Goal: Information Seeking & Learning: Learn about a topic

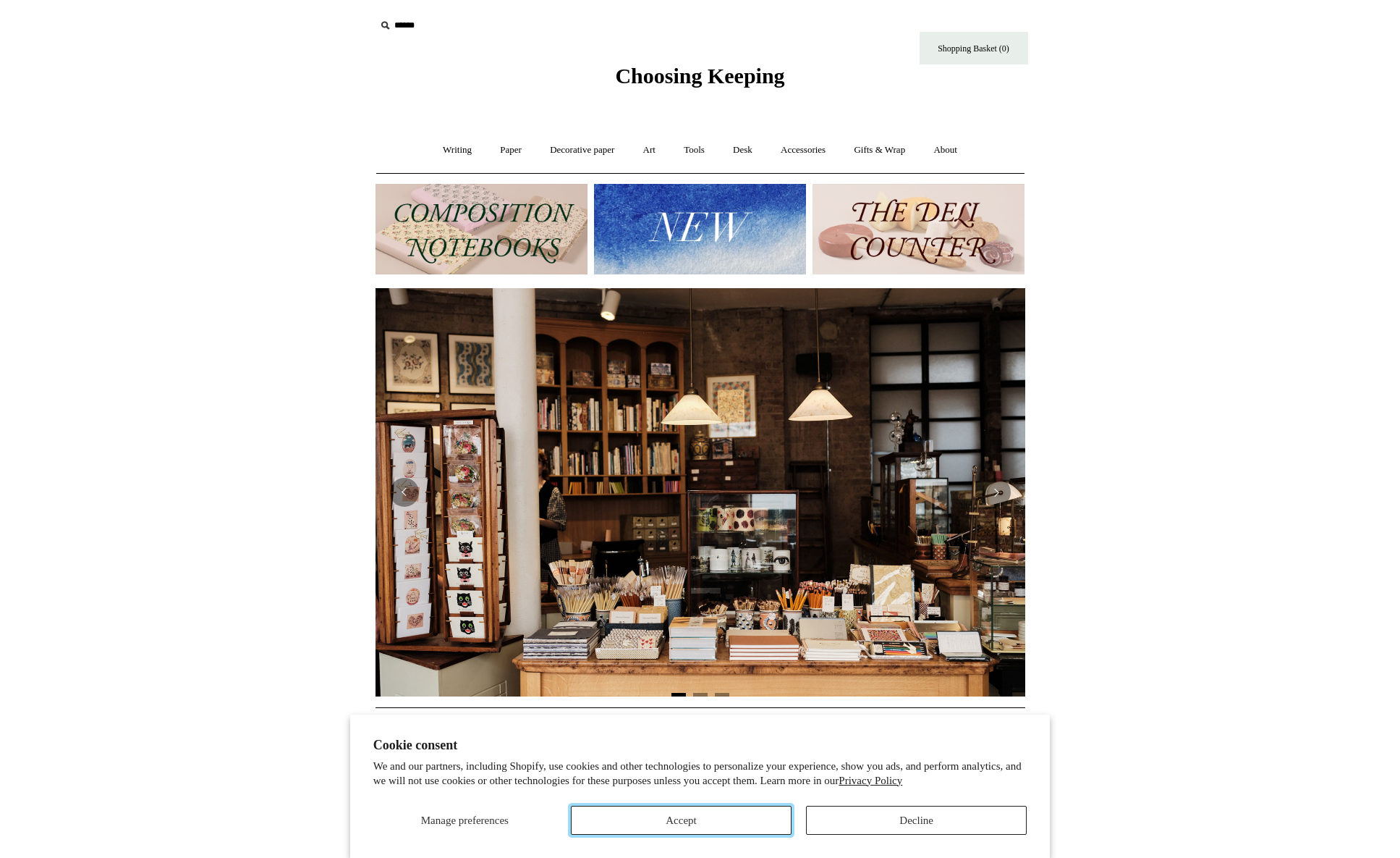
click at [733, 521] on button "Accept" at bounding box center [681, 820] width 221 height 29
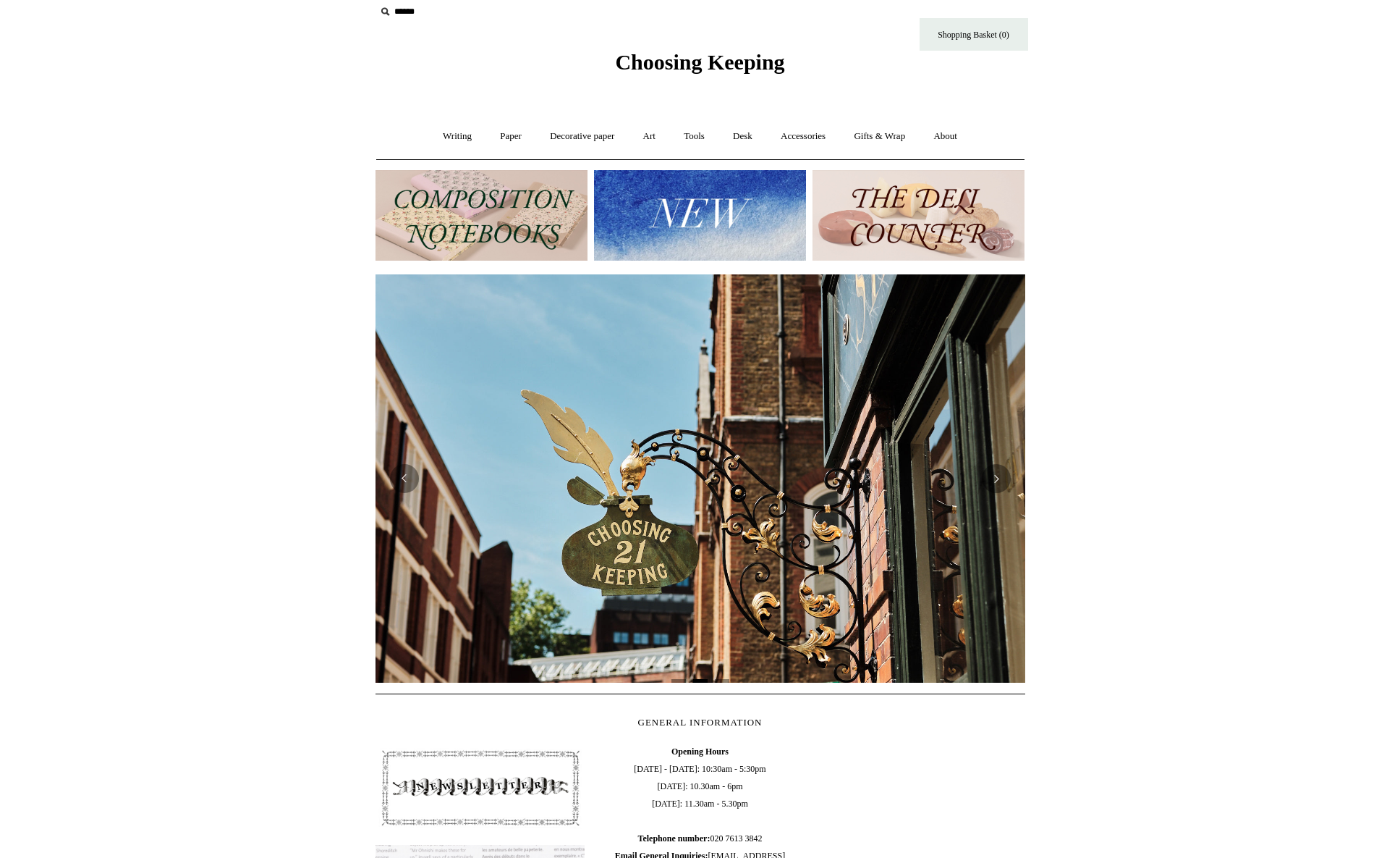
scroll to position [11, 0]
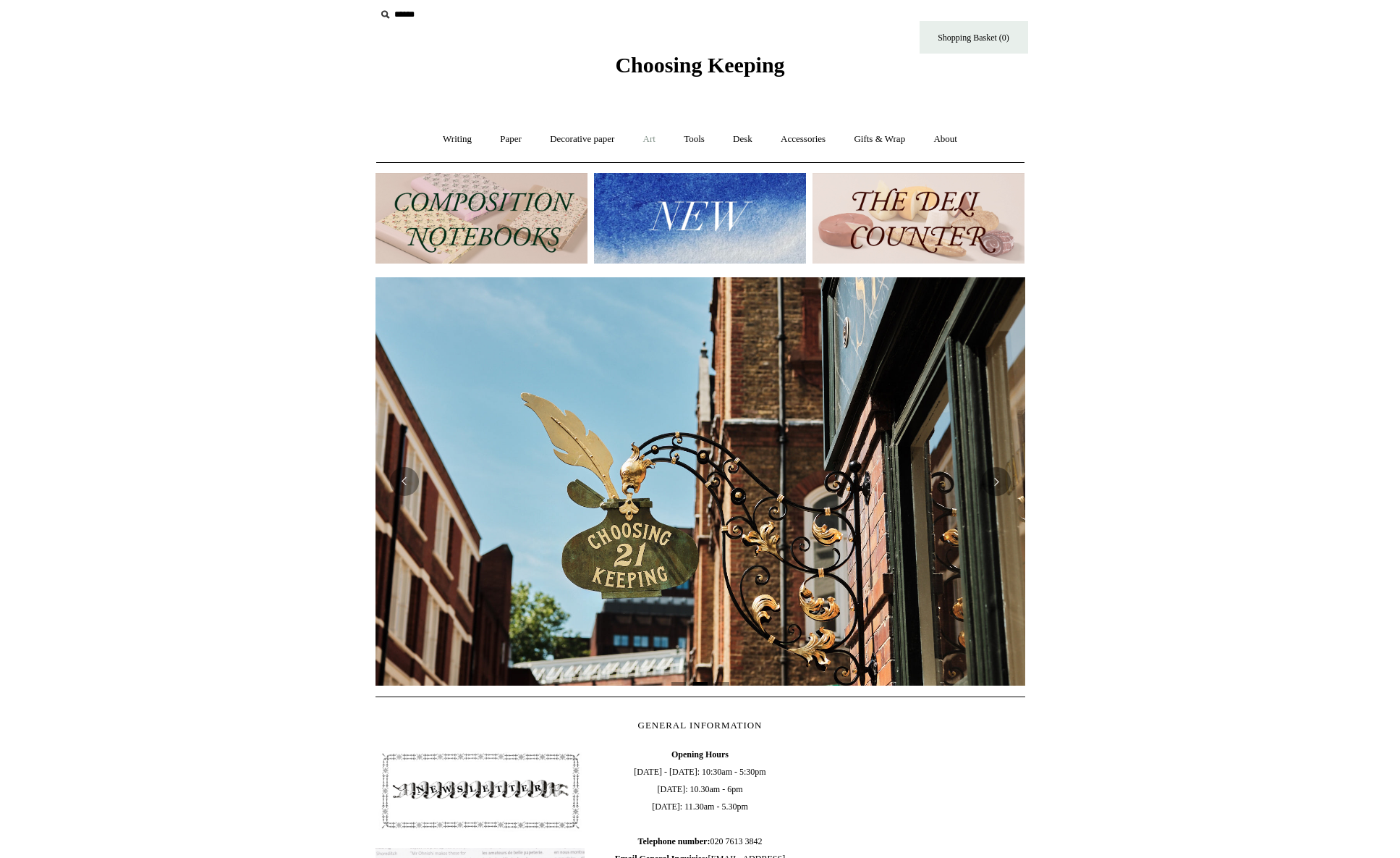
click at [663, 142] on link "Art +" at bounding box center [649, 139] width 38 height 38
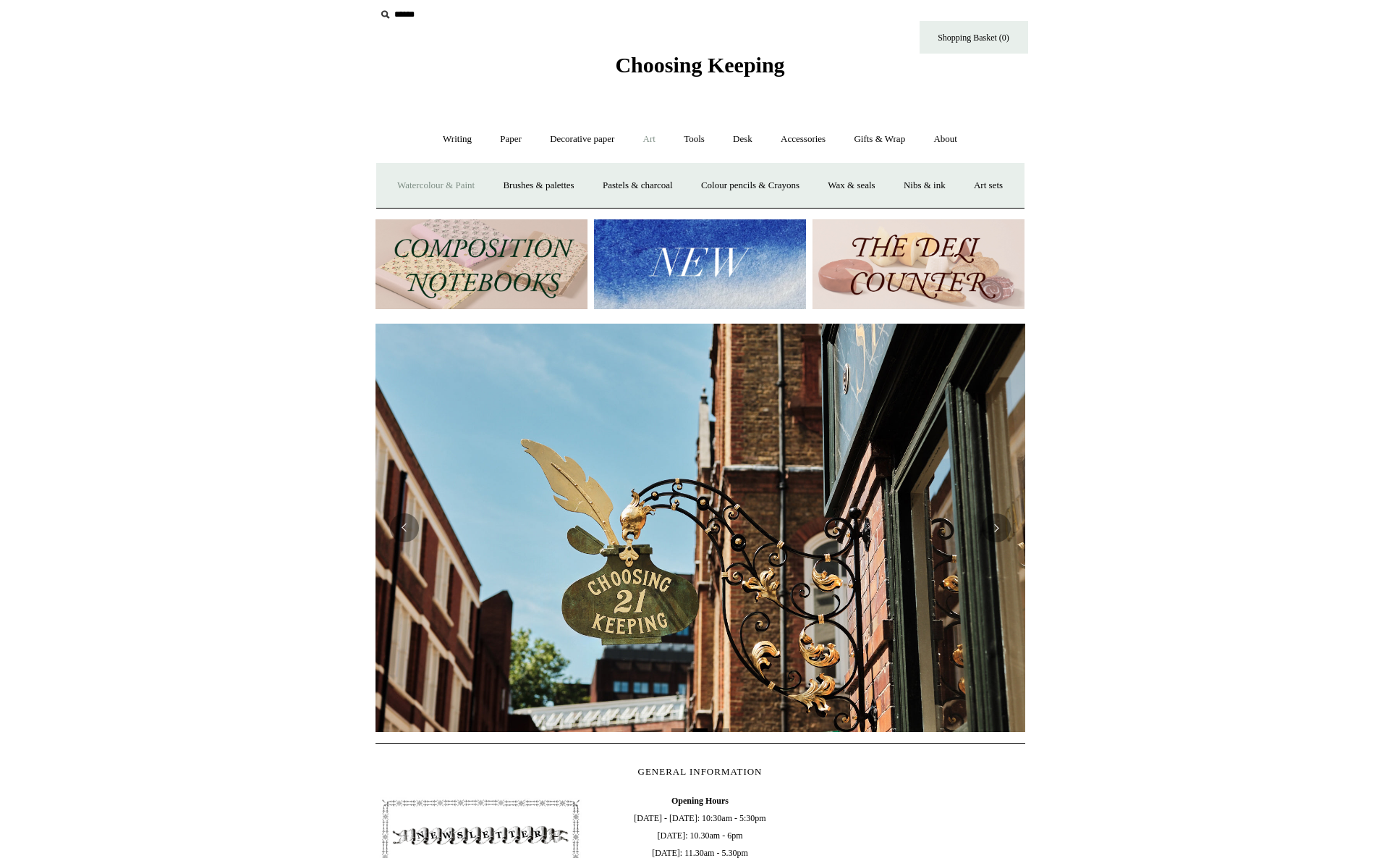
click at [469, 183] on link "Watercolour & Paint" at bounding box center [436, 185] width 103 height 38
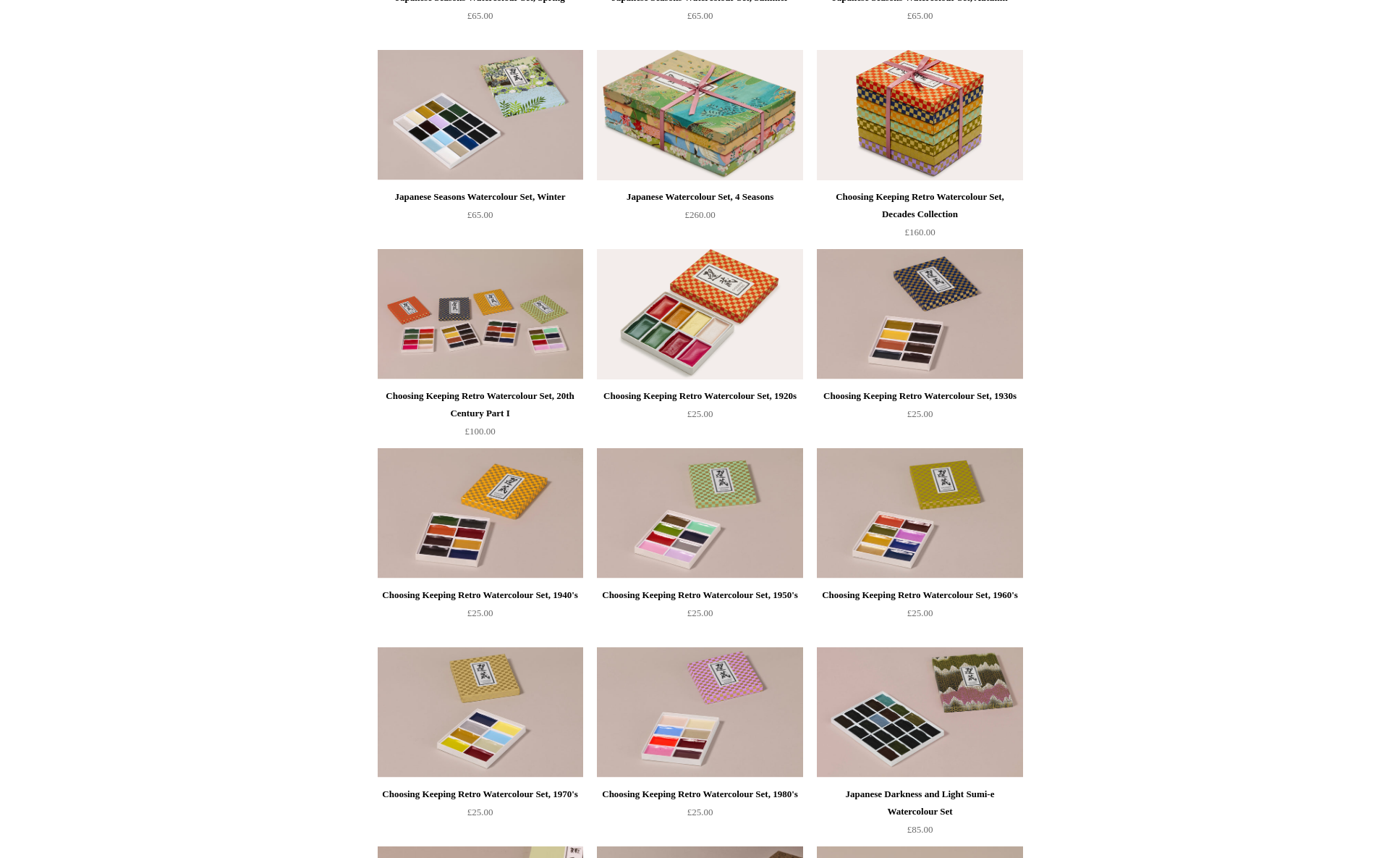
scroll to position [341, 0]
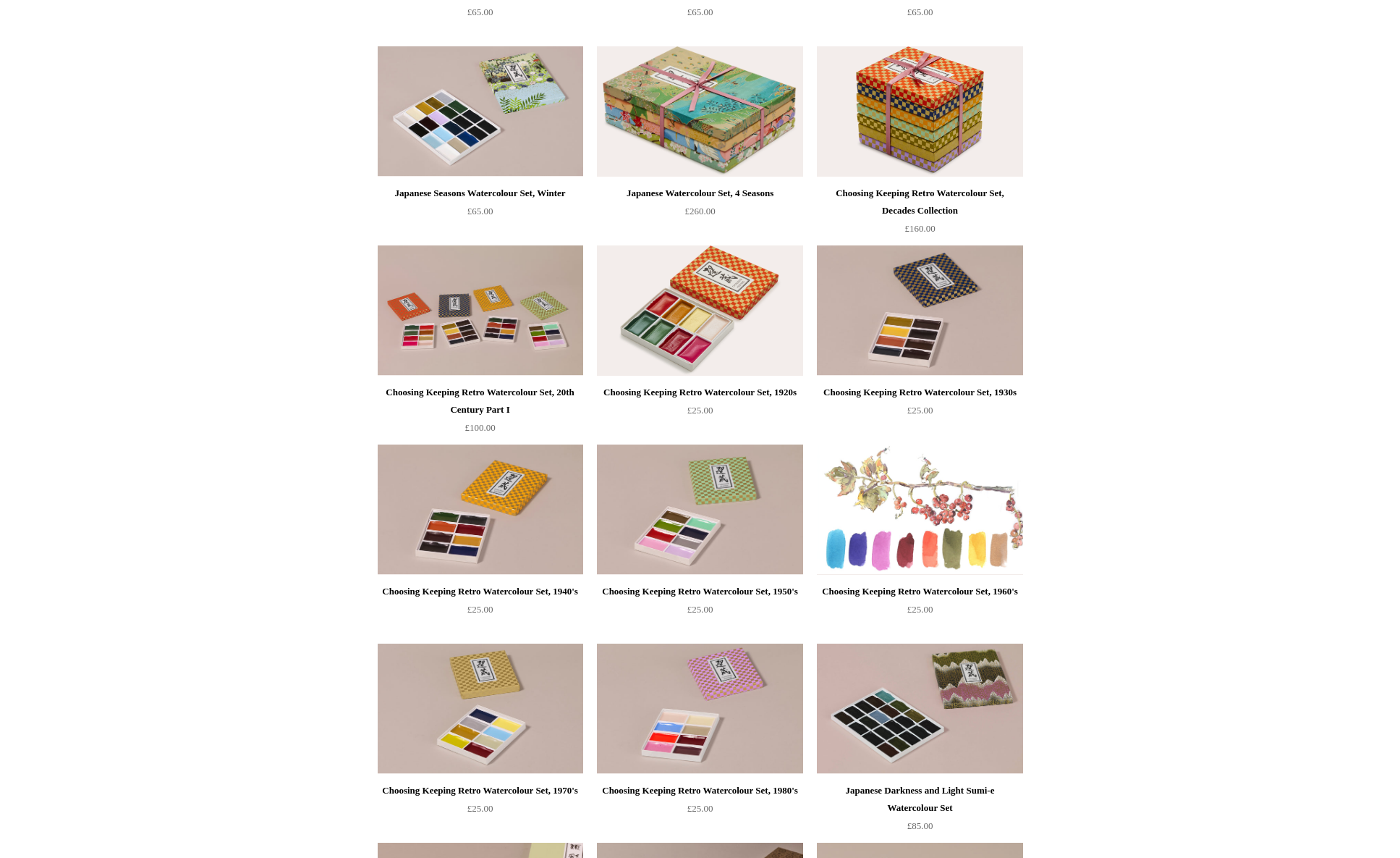
click at [919, 524] on img at bounding box center [920, 509] width 206 height 130
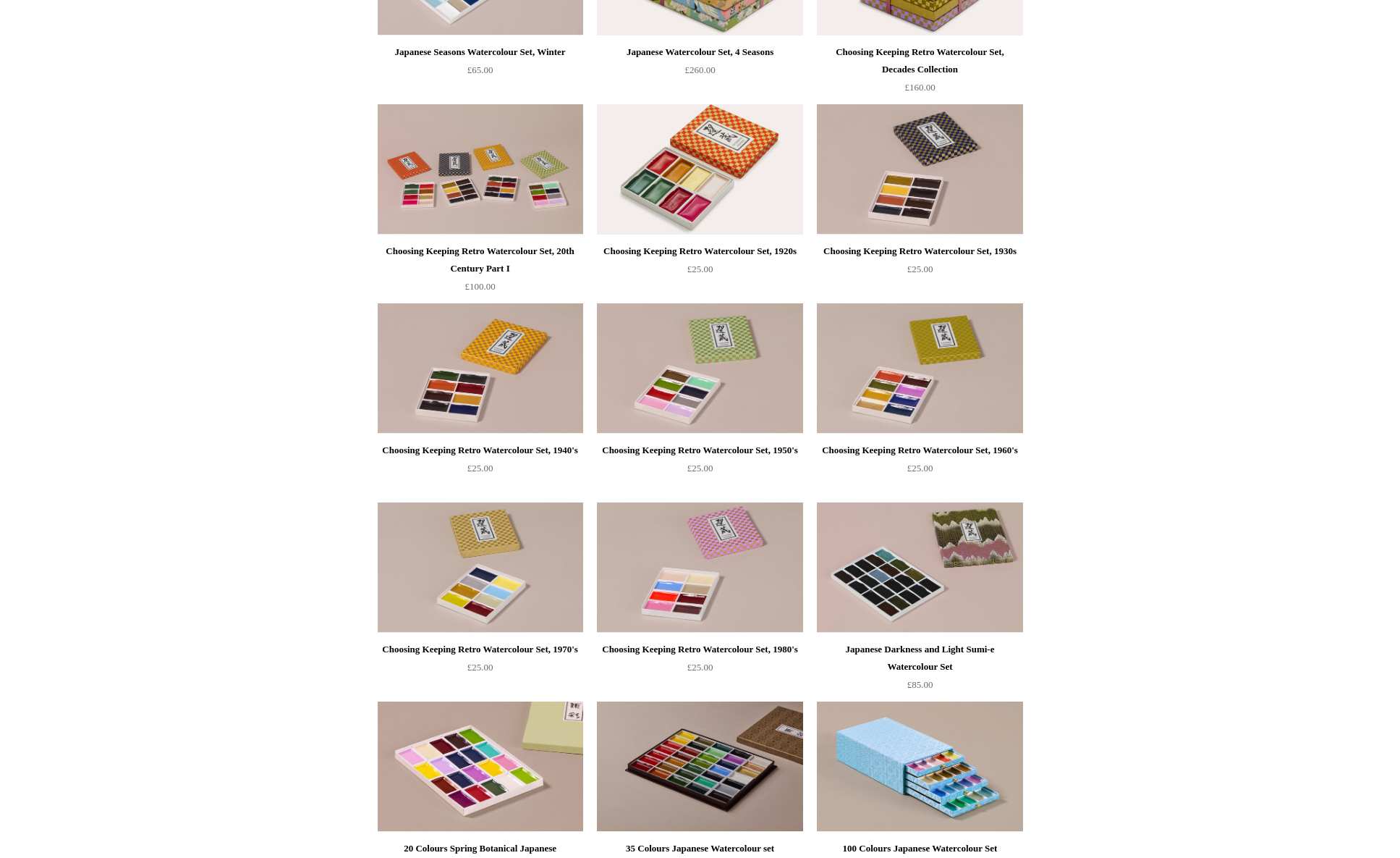
scroll to position [0, 0]
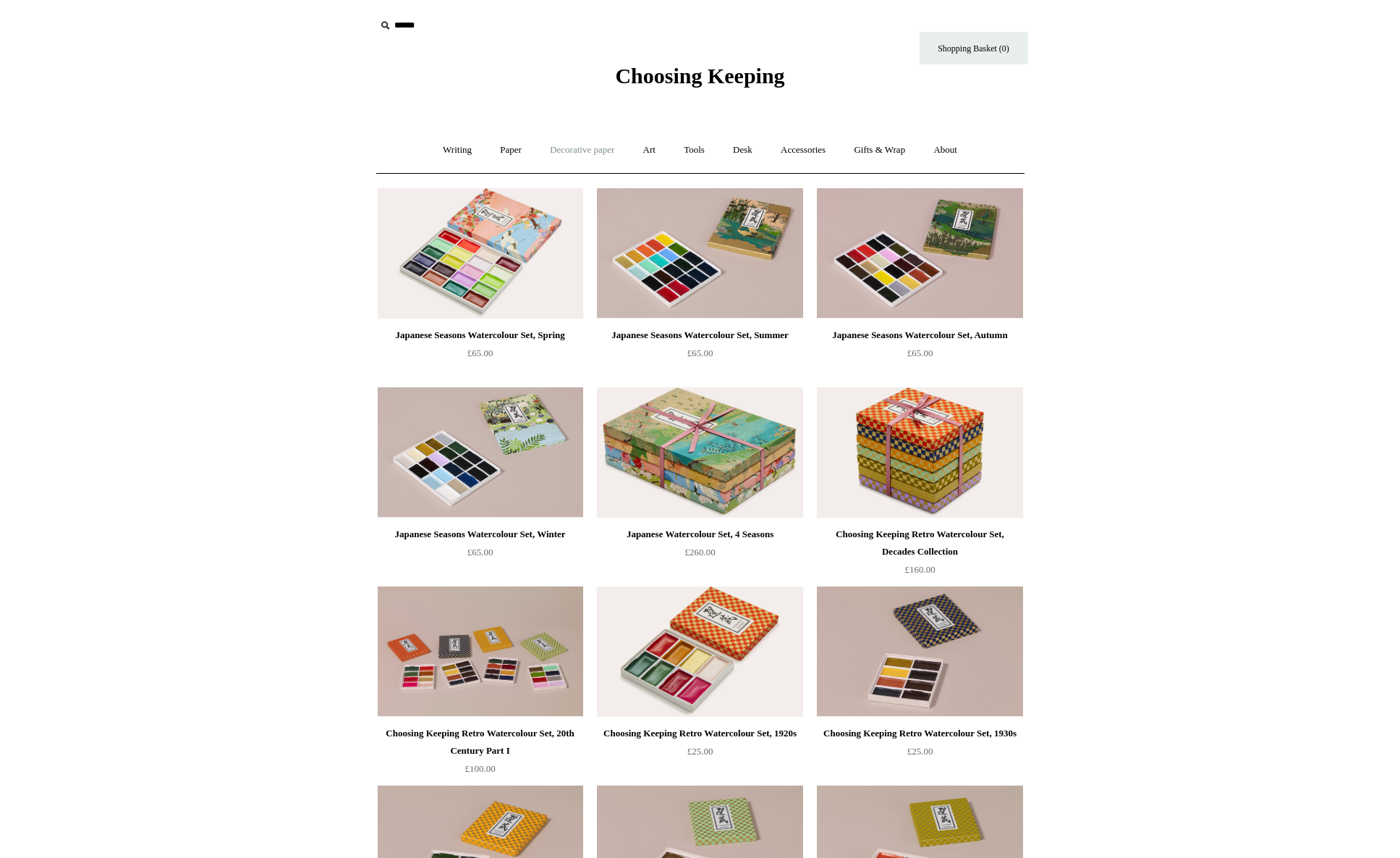
click at [572, 157] on link "Decorative paper +" at bounding box center [582, 150] width 91 height 38
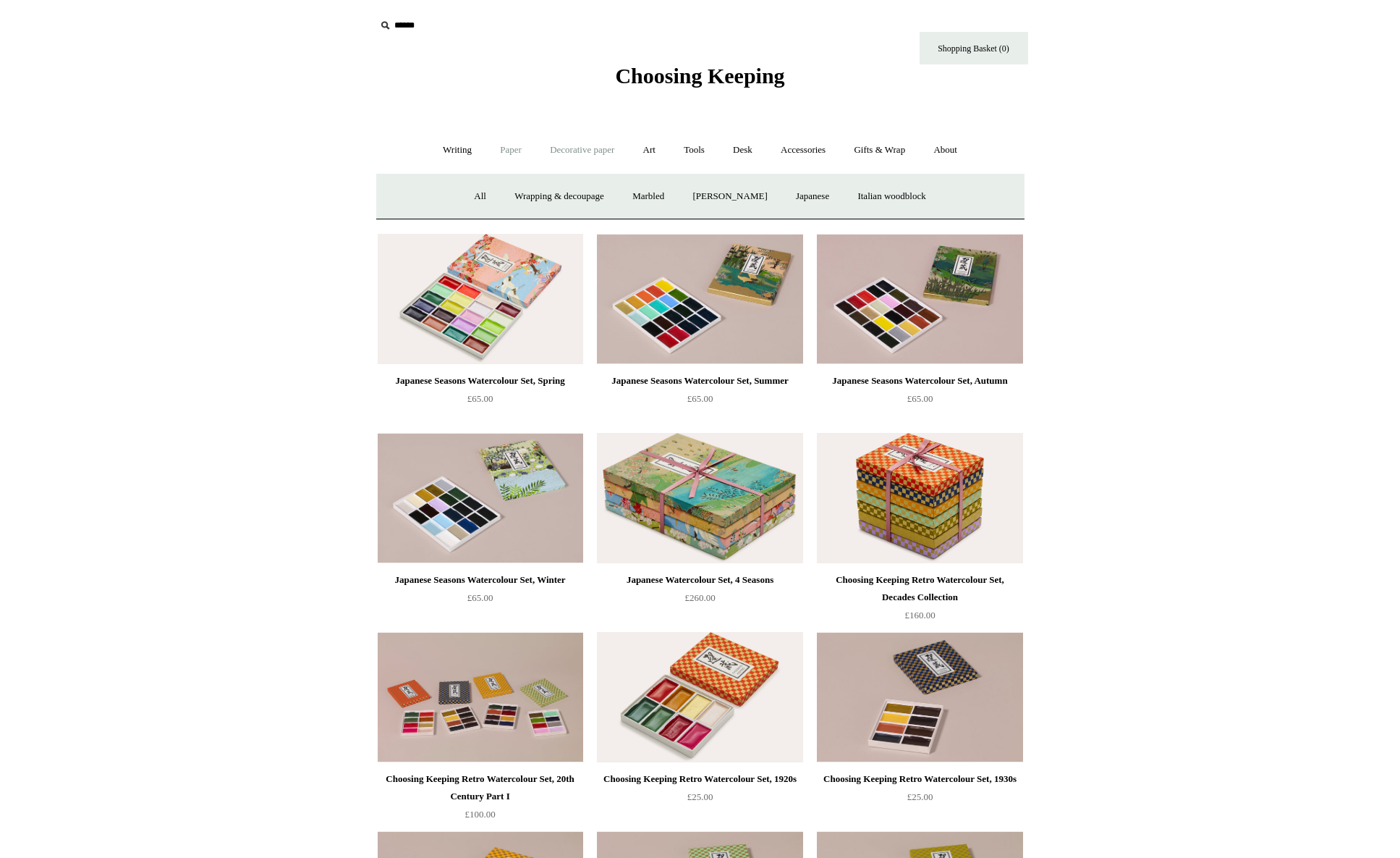
click at [508, 155] on link "Paper +" at bounding box center [511, 150] width 47 height 38
click at [648, 151] on link "Art +" at bounding box center [649, 150] width 38 height 38
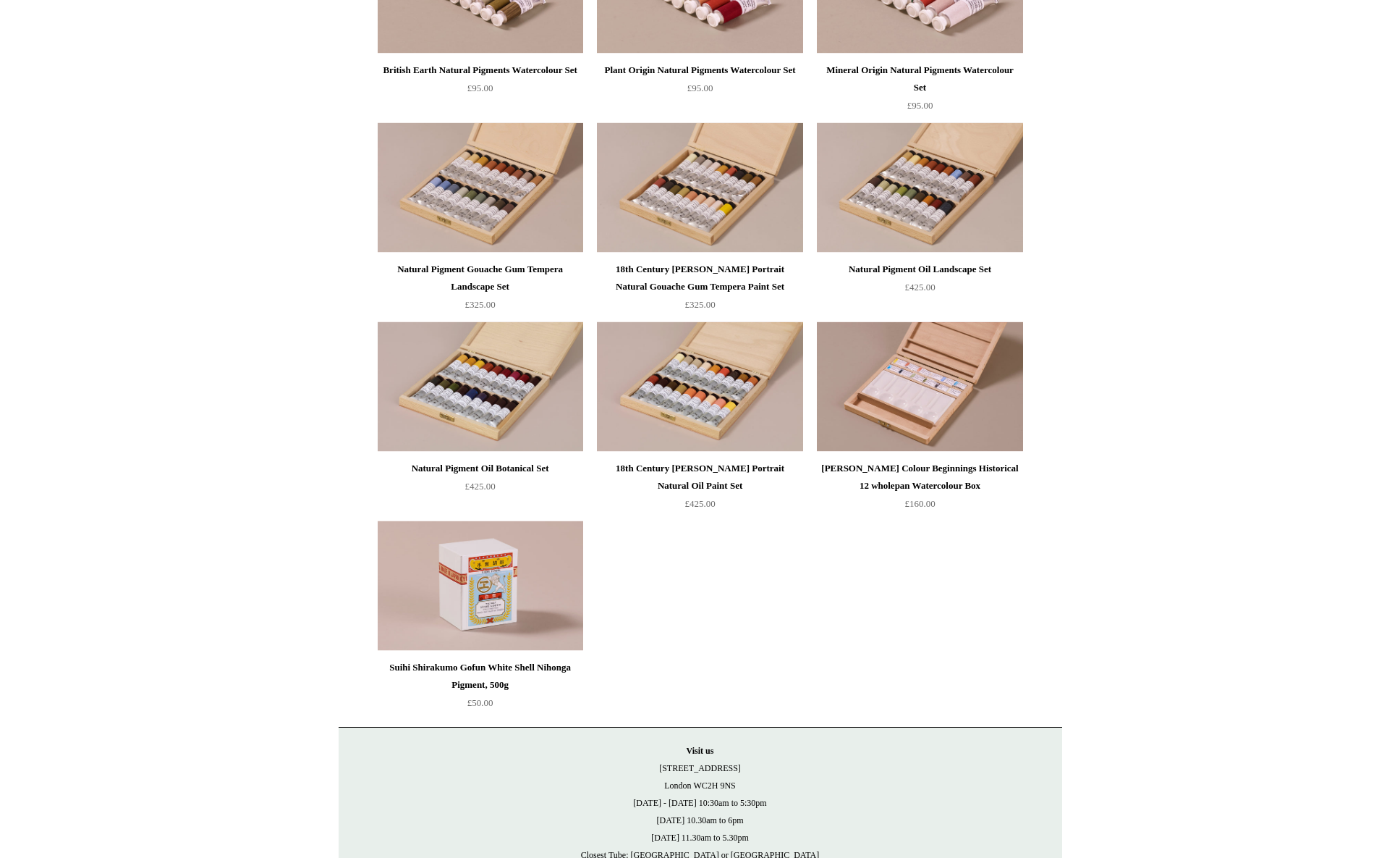
scroll to position [2902, 0]
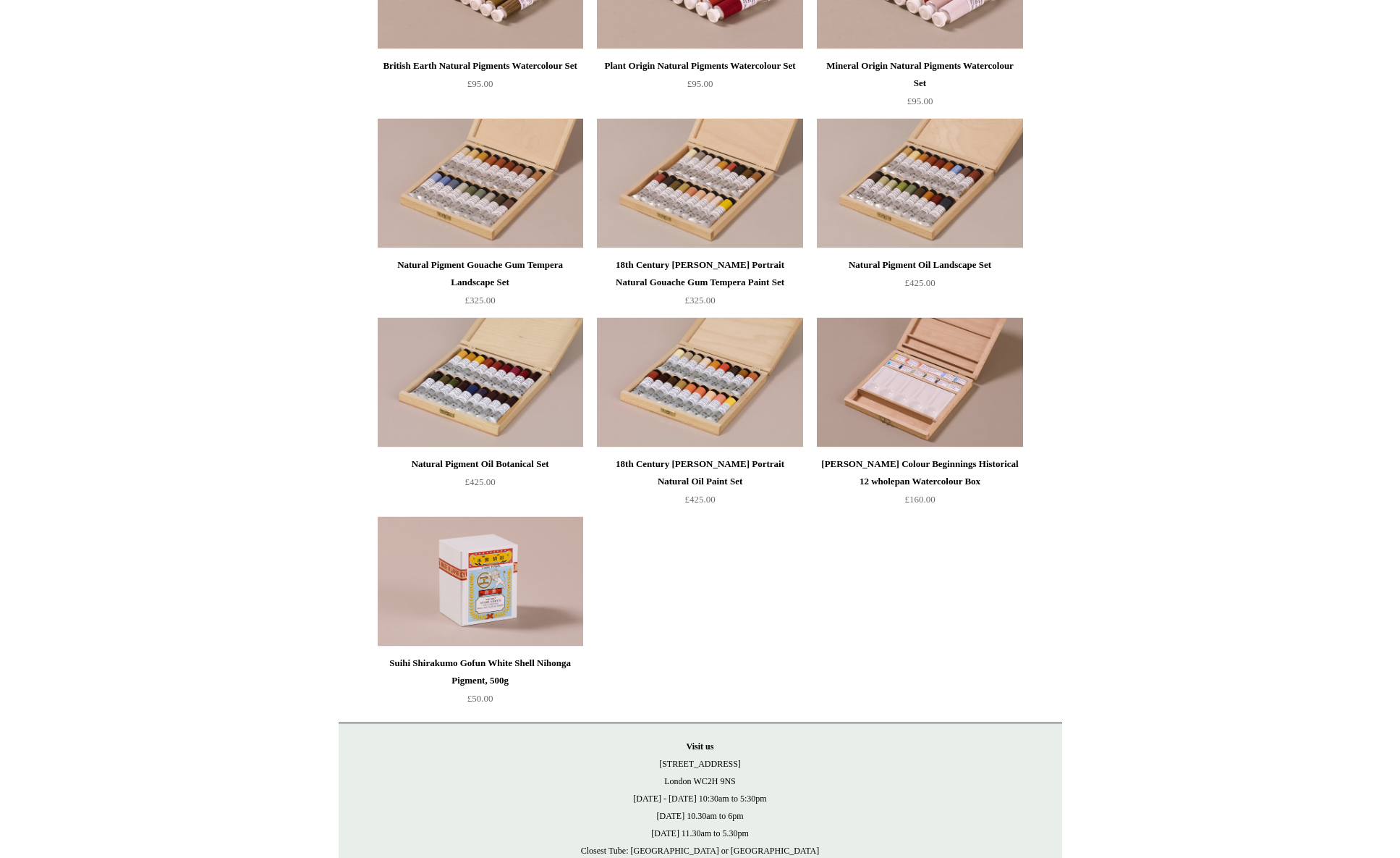
click at [499, 636] on img at bounding box center [480, 581] width 206 height 130
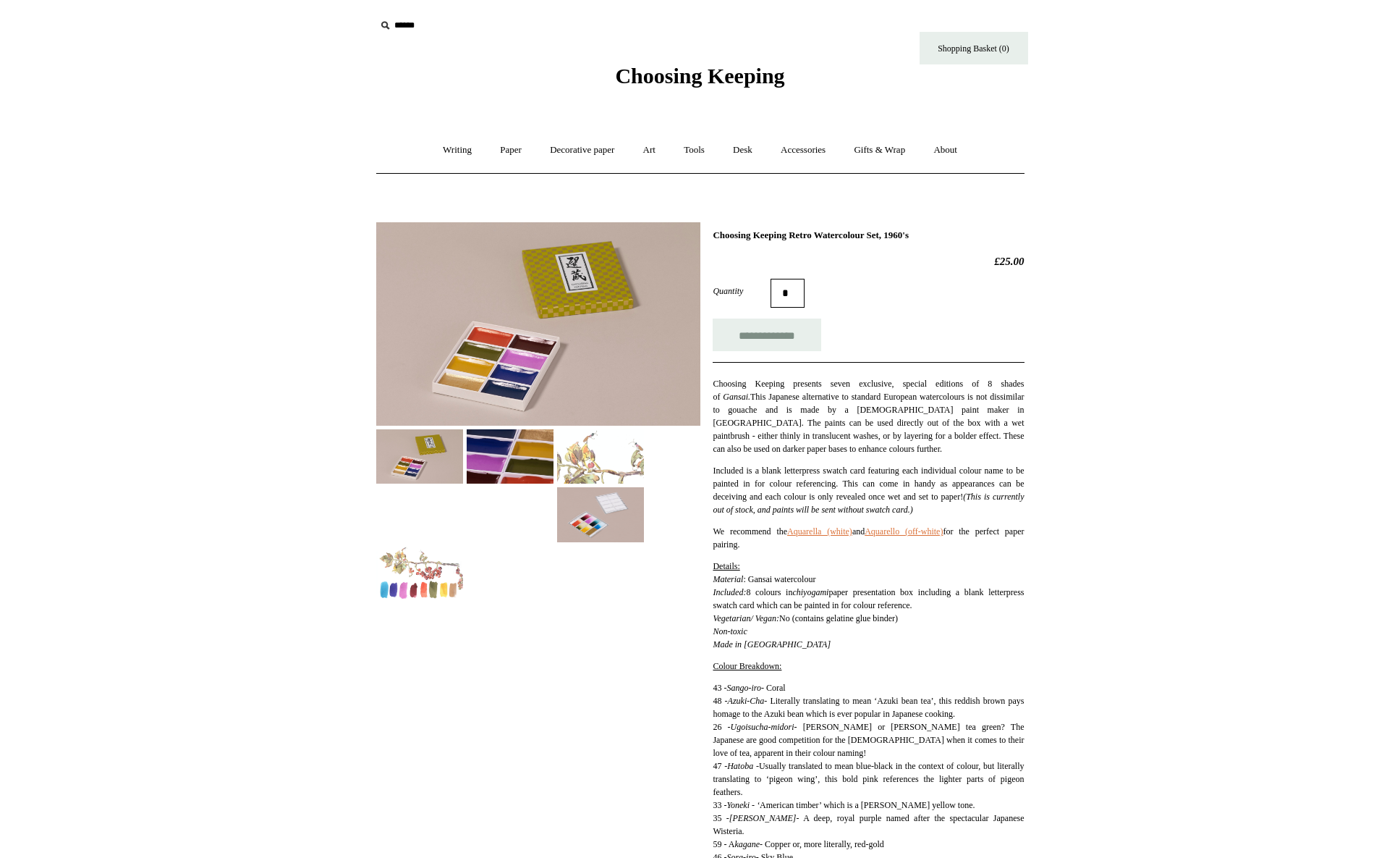
click at [409, 468] on img at bounding box center [420, 456] width 87 height 54
click at [495, 468] on img at bounding box center [510, 456] width 87 height 54
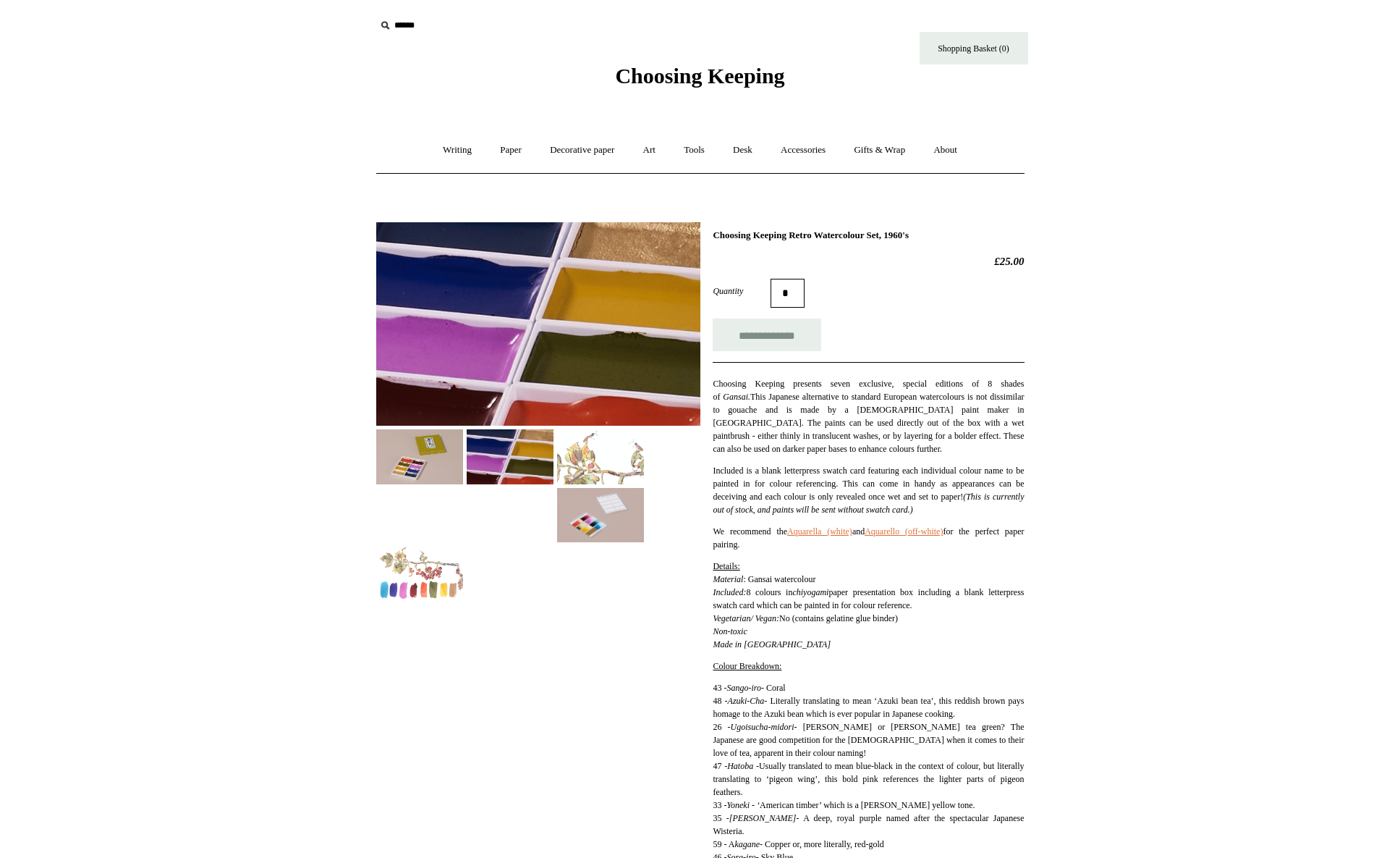
click at [589, 459] on img at bounding box center [601, 456] width 87 height 54
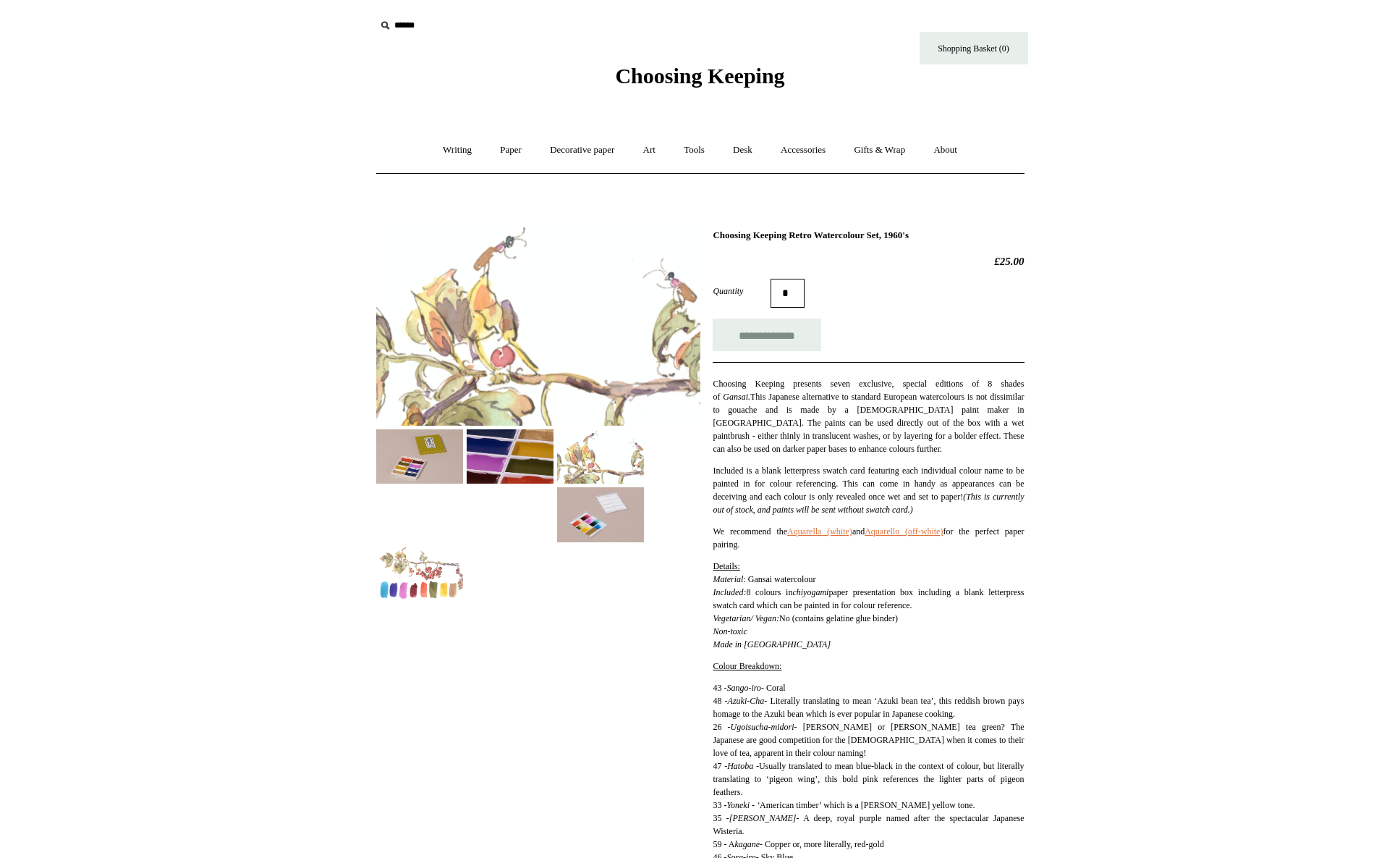
click at [585, 520] on img at bounding box center [601, 514] width 87 height 54
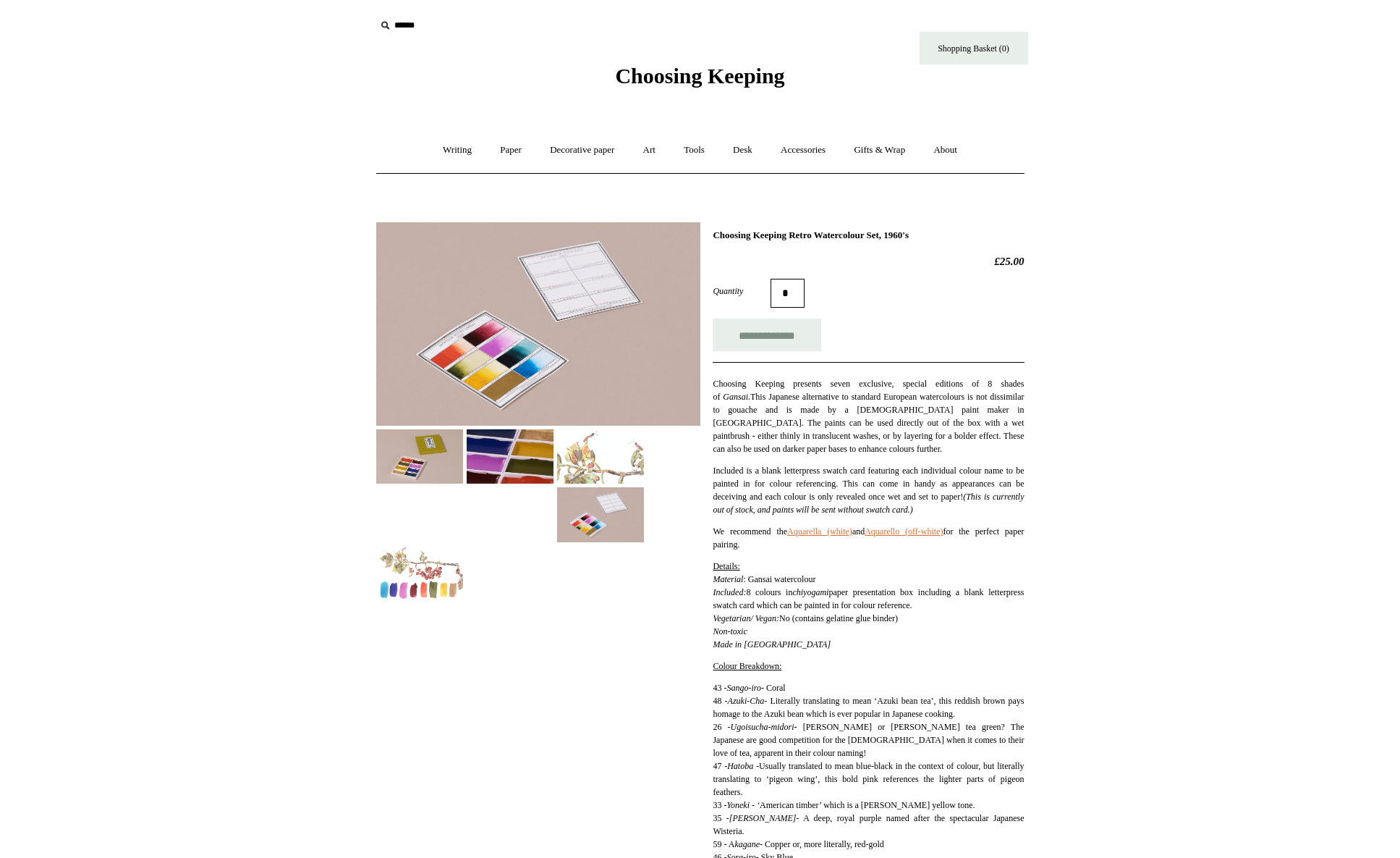
click at [609, 470] on img at bounding box center [601, 456] width 87 height 54
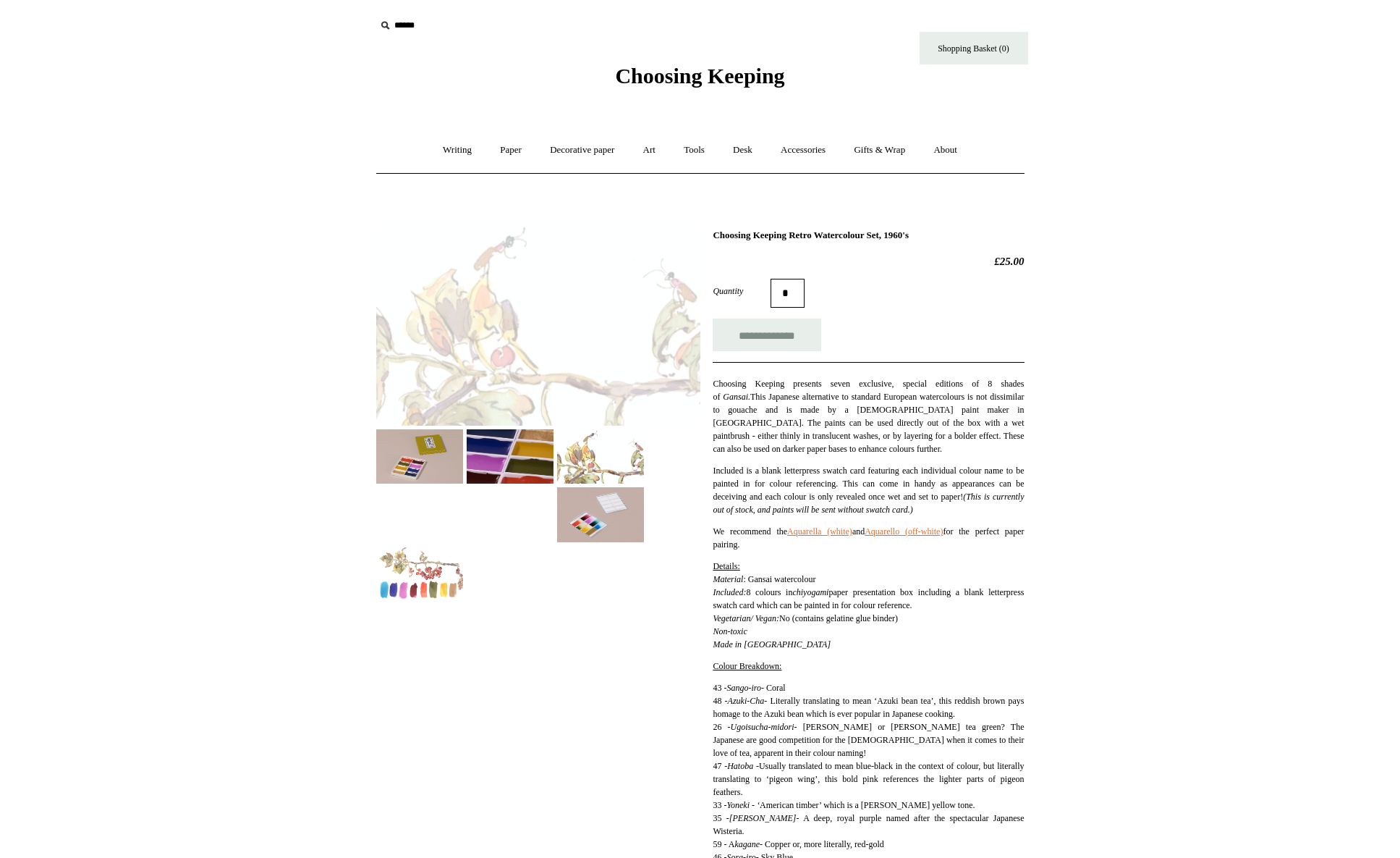
click at [576, 328] on img at bounding box center [538, 324] width 324 height 203
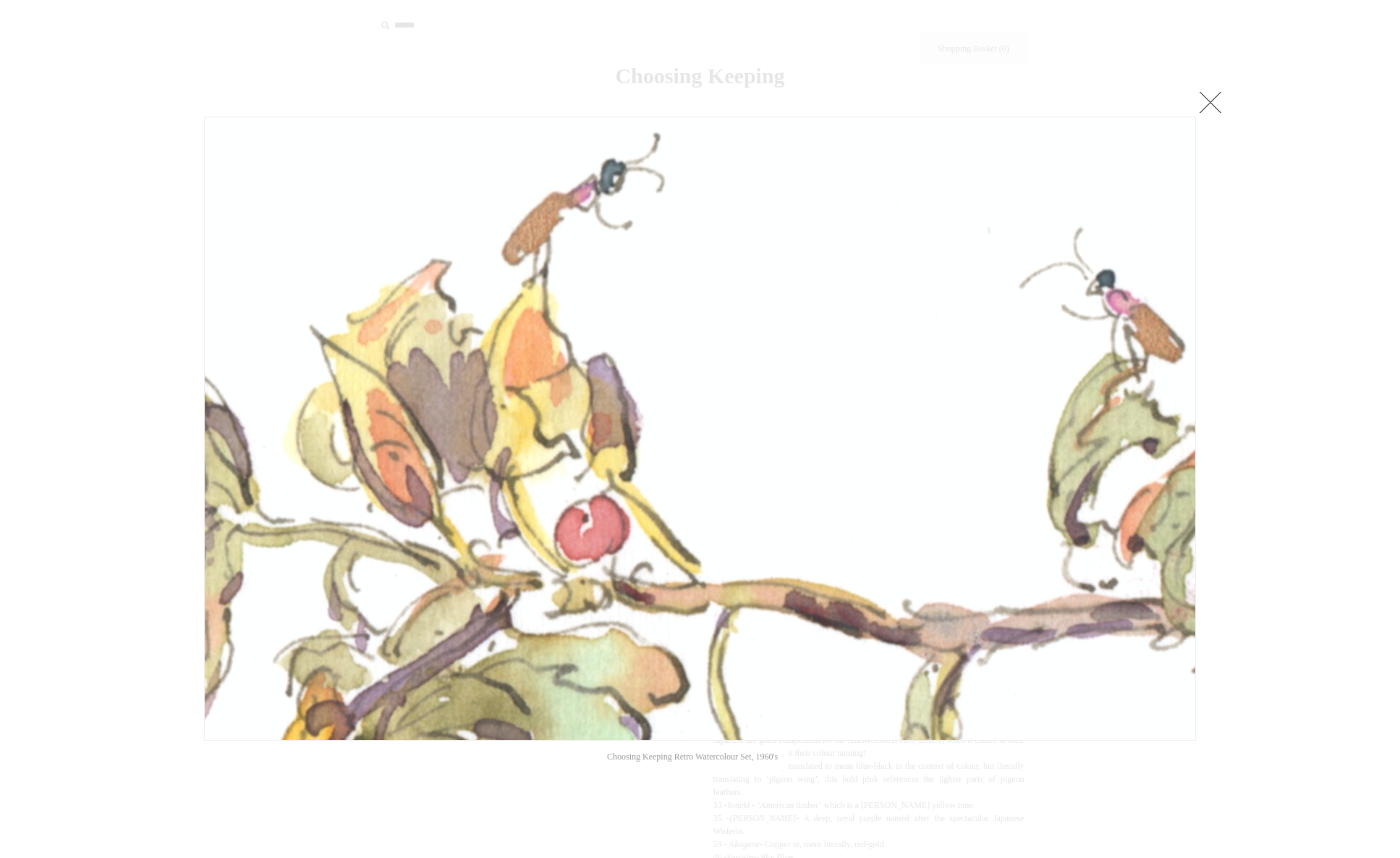
click at [705, 484] on img at bounding box center [700, 429] width 991 height 623
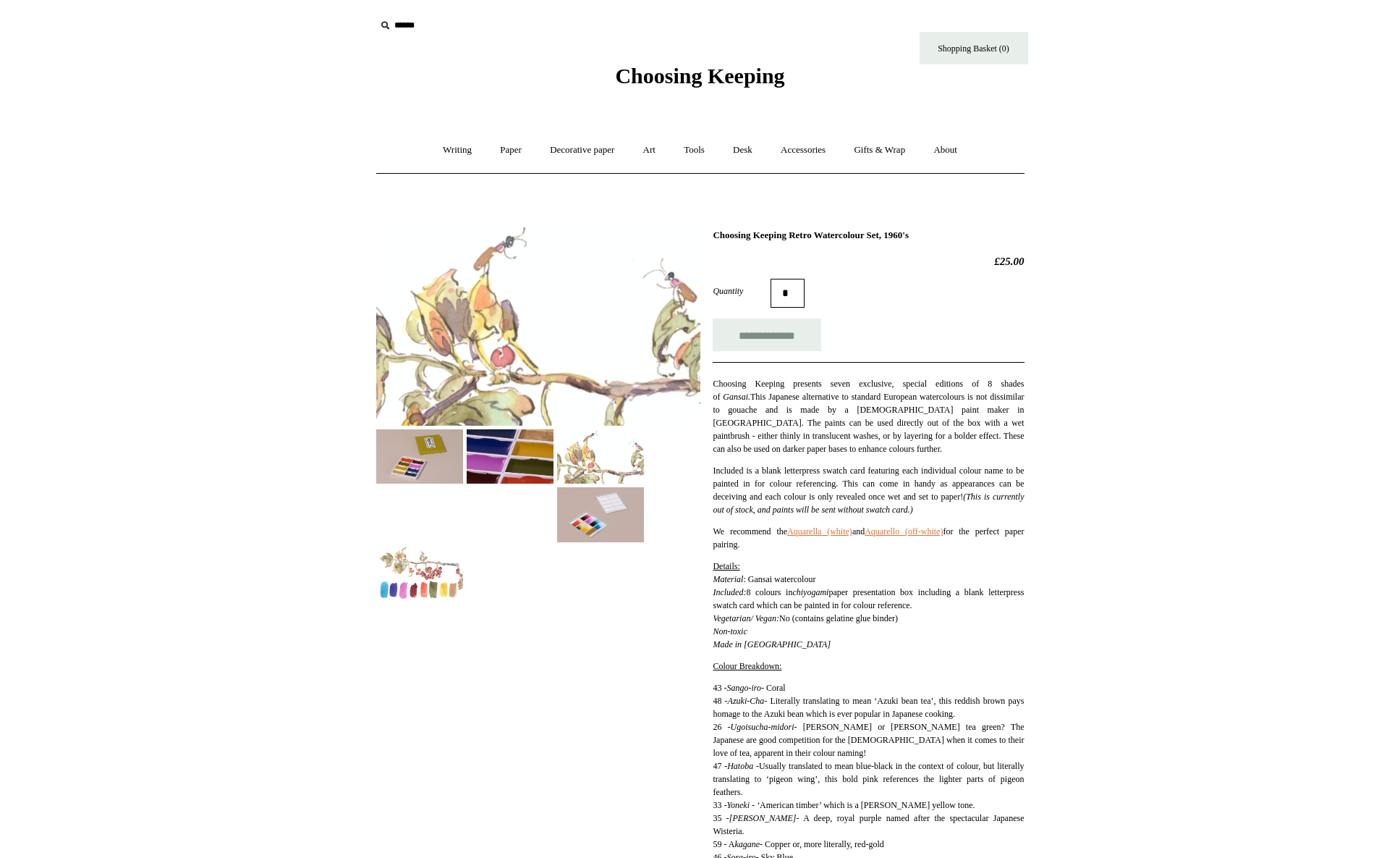
click at [424, 570] on img at bounding box center [420, 573] width 87 height 54
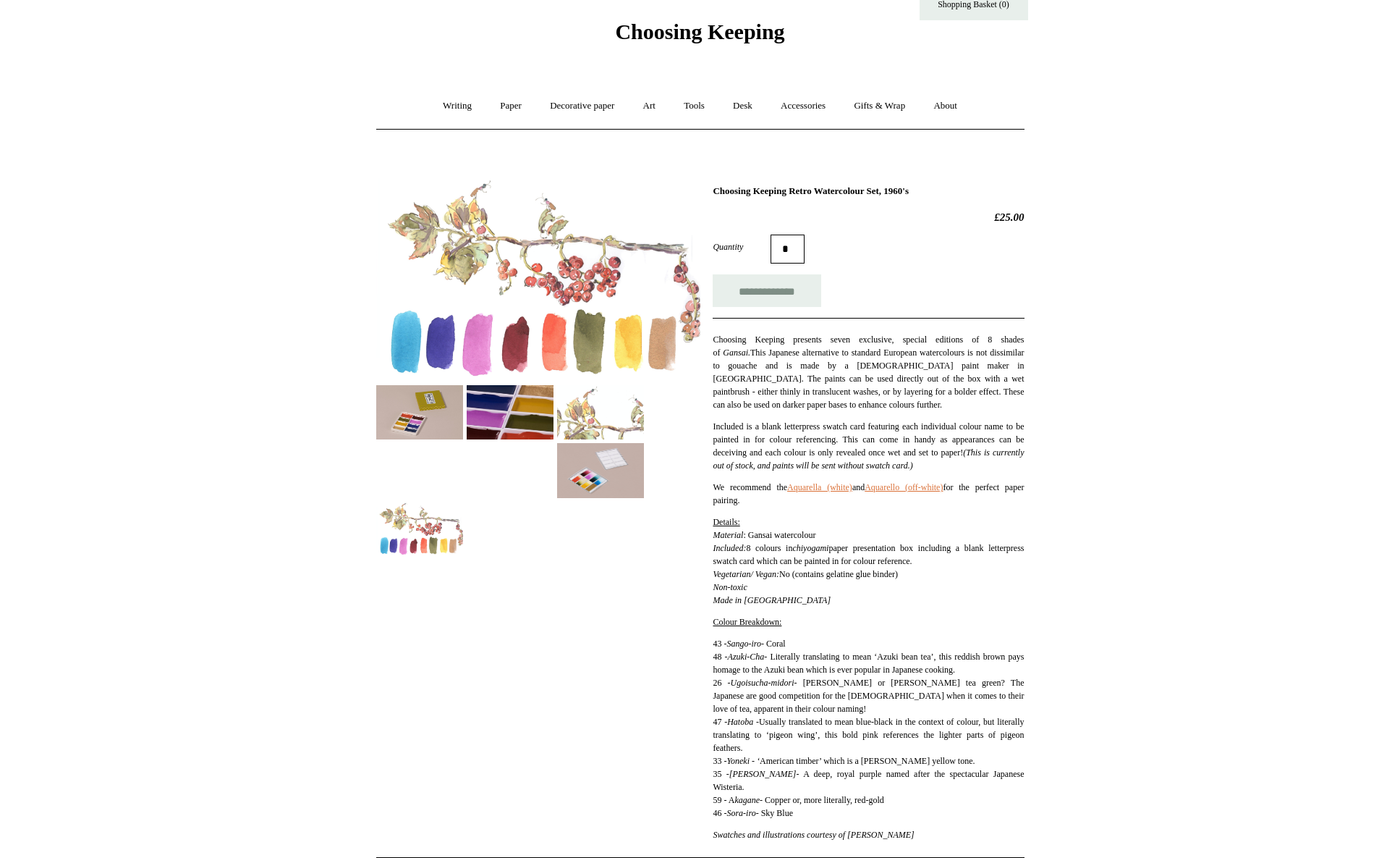
scroll to position [48, 0]
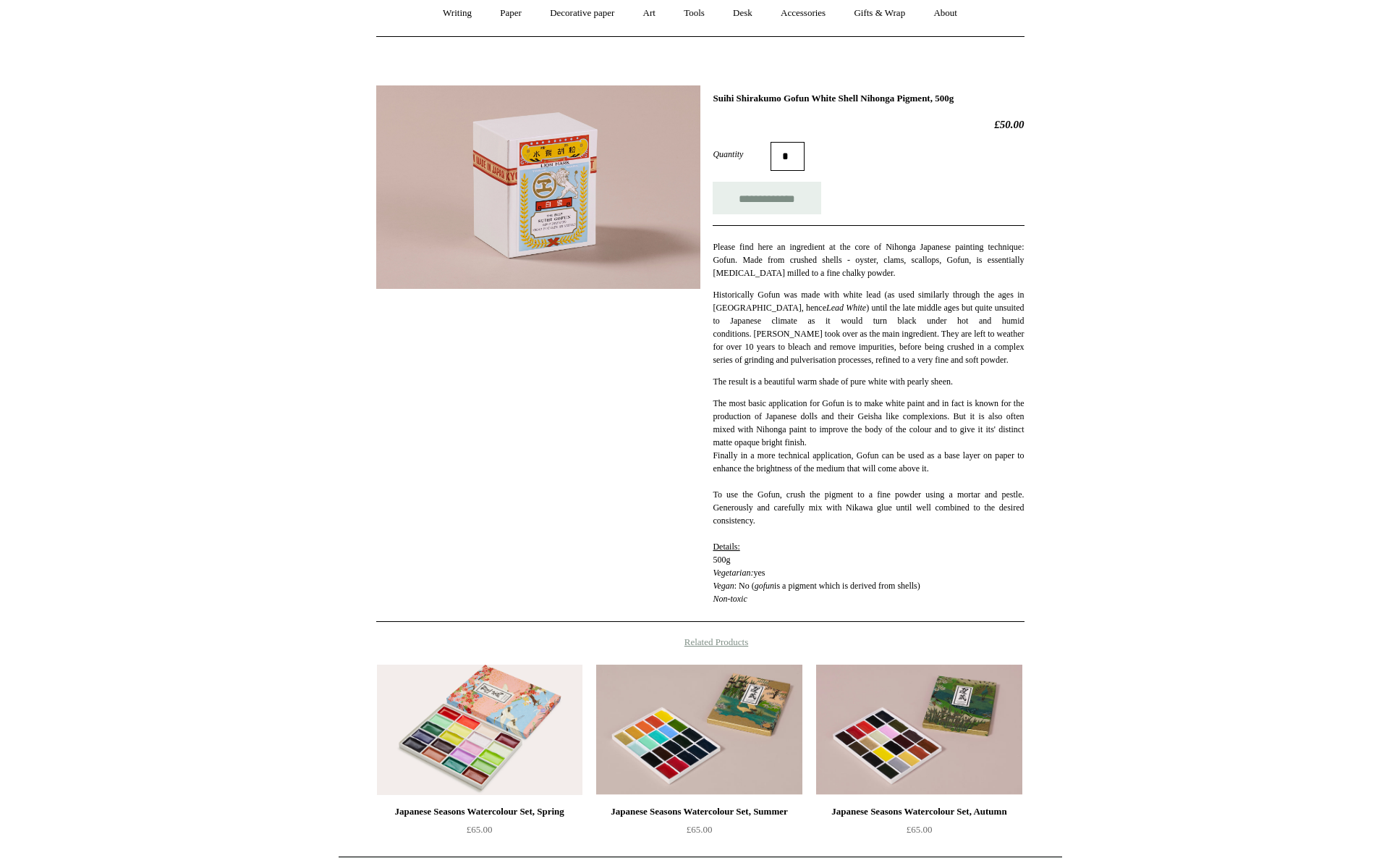
scroll to position [157, 0]
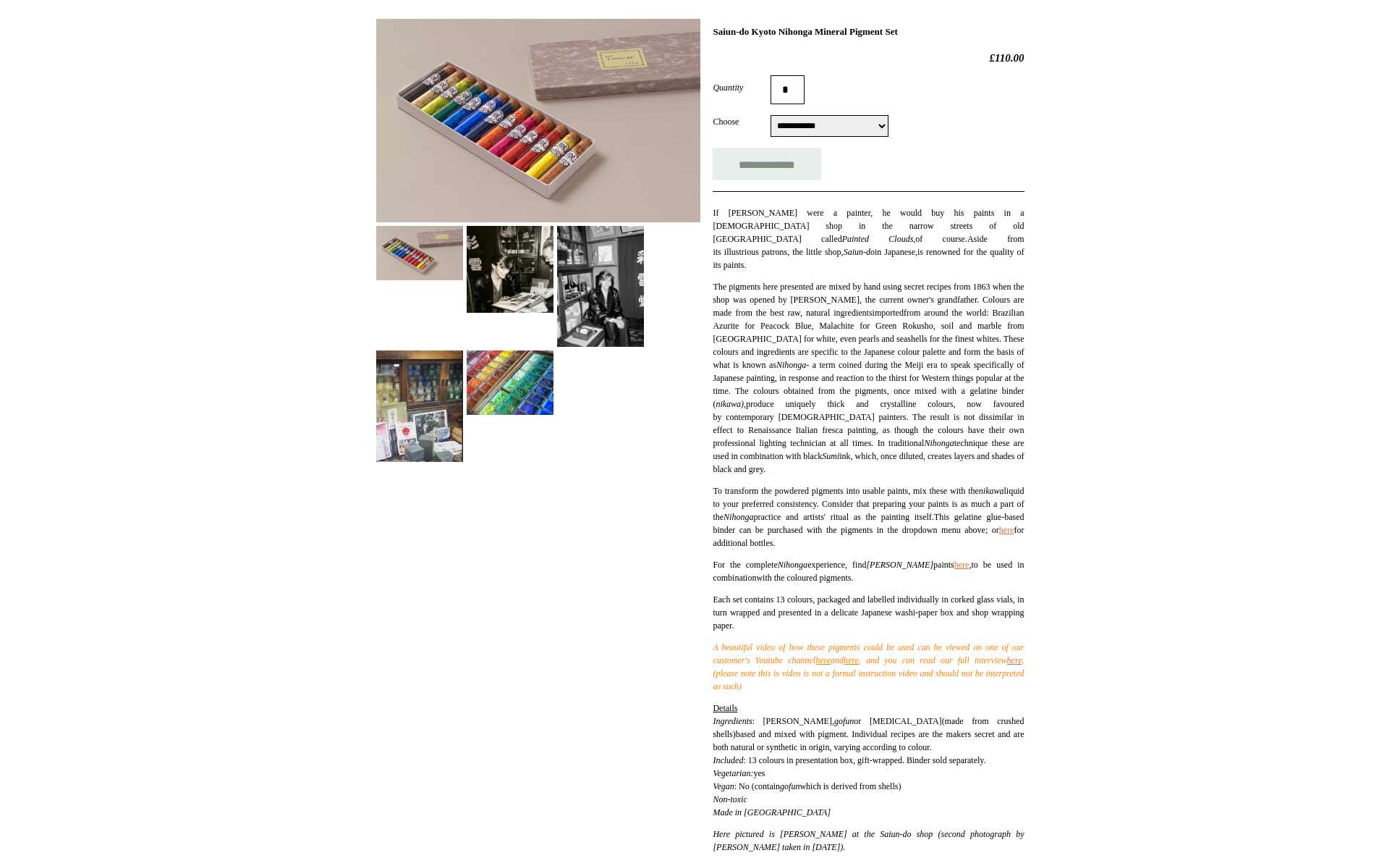
scroll to position [210, 0]
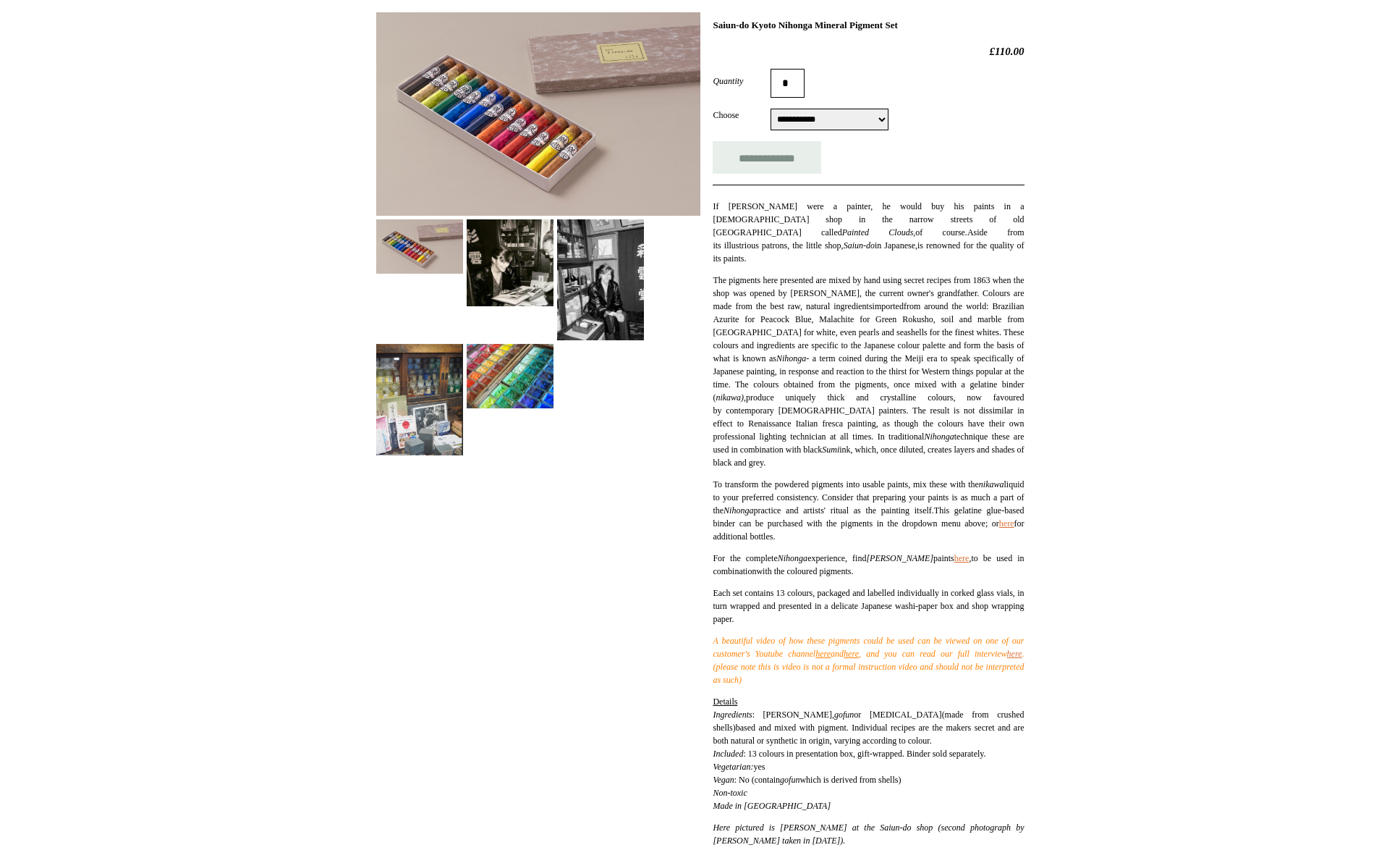
click at [397, 432] on img at bounding box center [420, 399] width 87 height 112
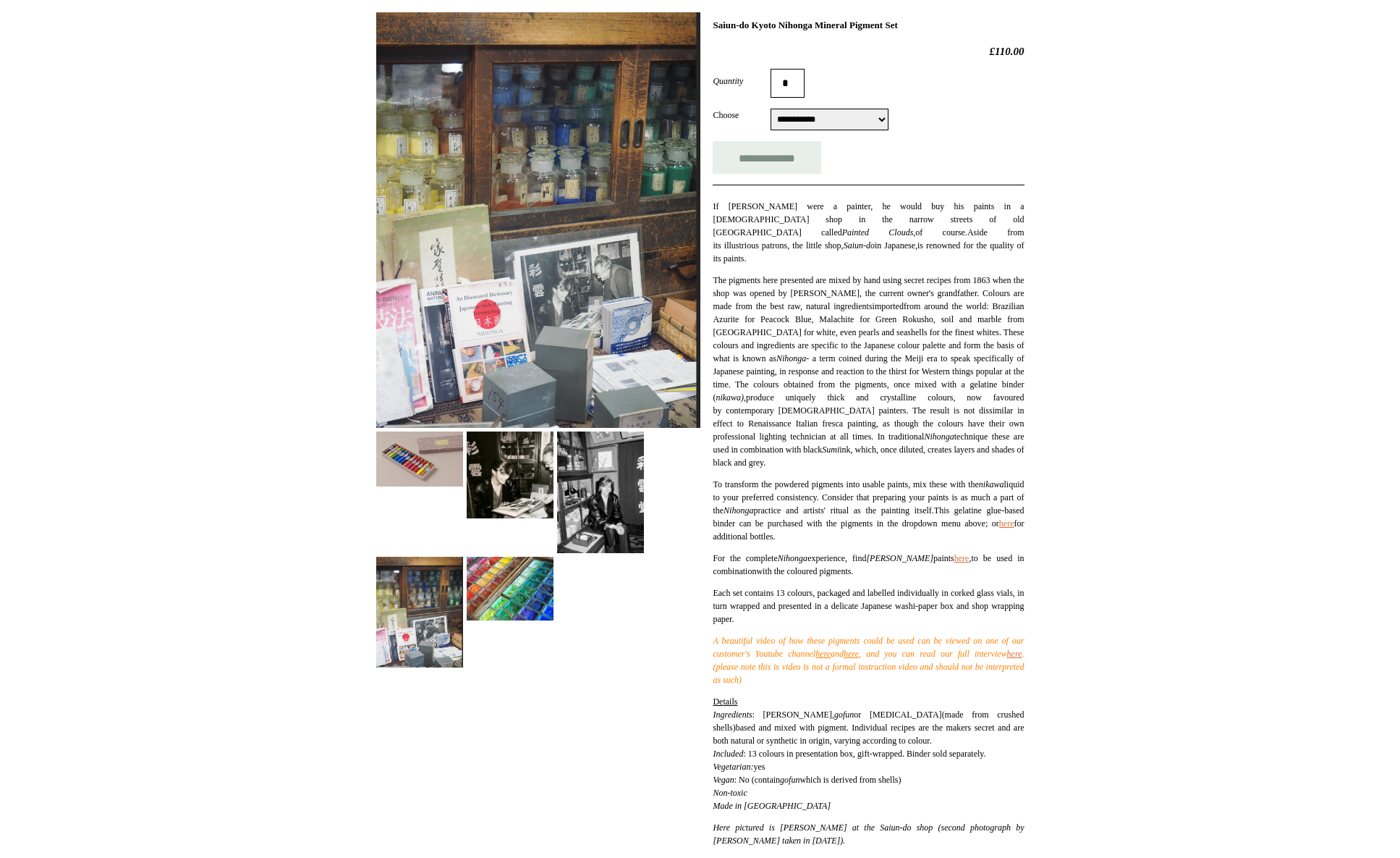
click at [598, 530] on img at bounding box center [601, 492] width 87 height 121
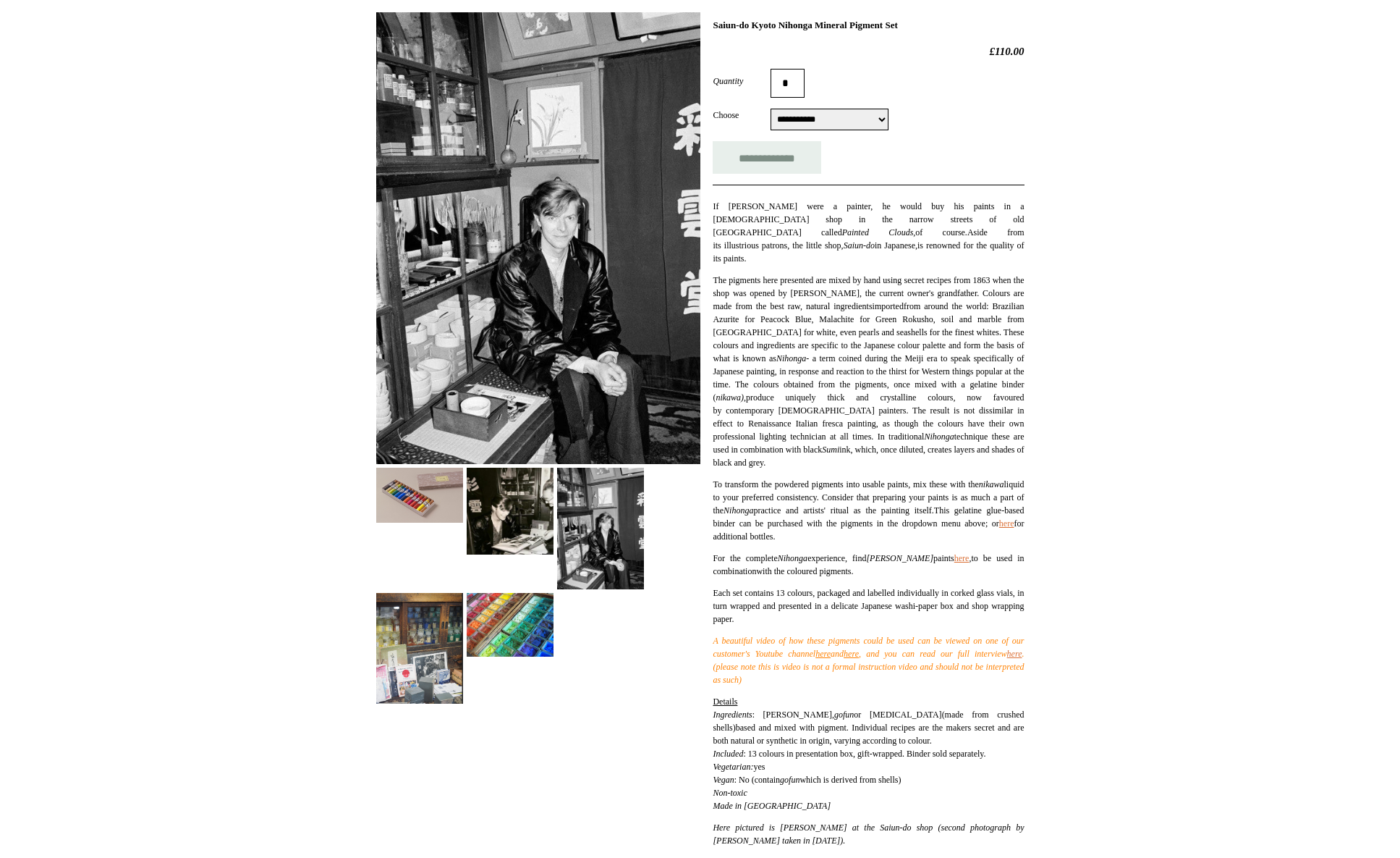
click at [506, 486] on img at bounding box center [510, 511] width 87 height 87
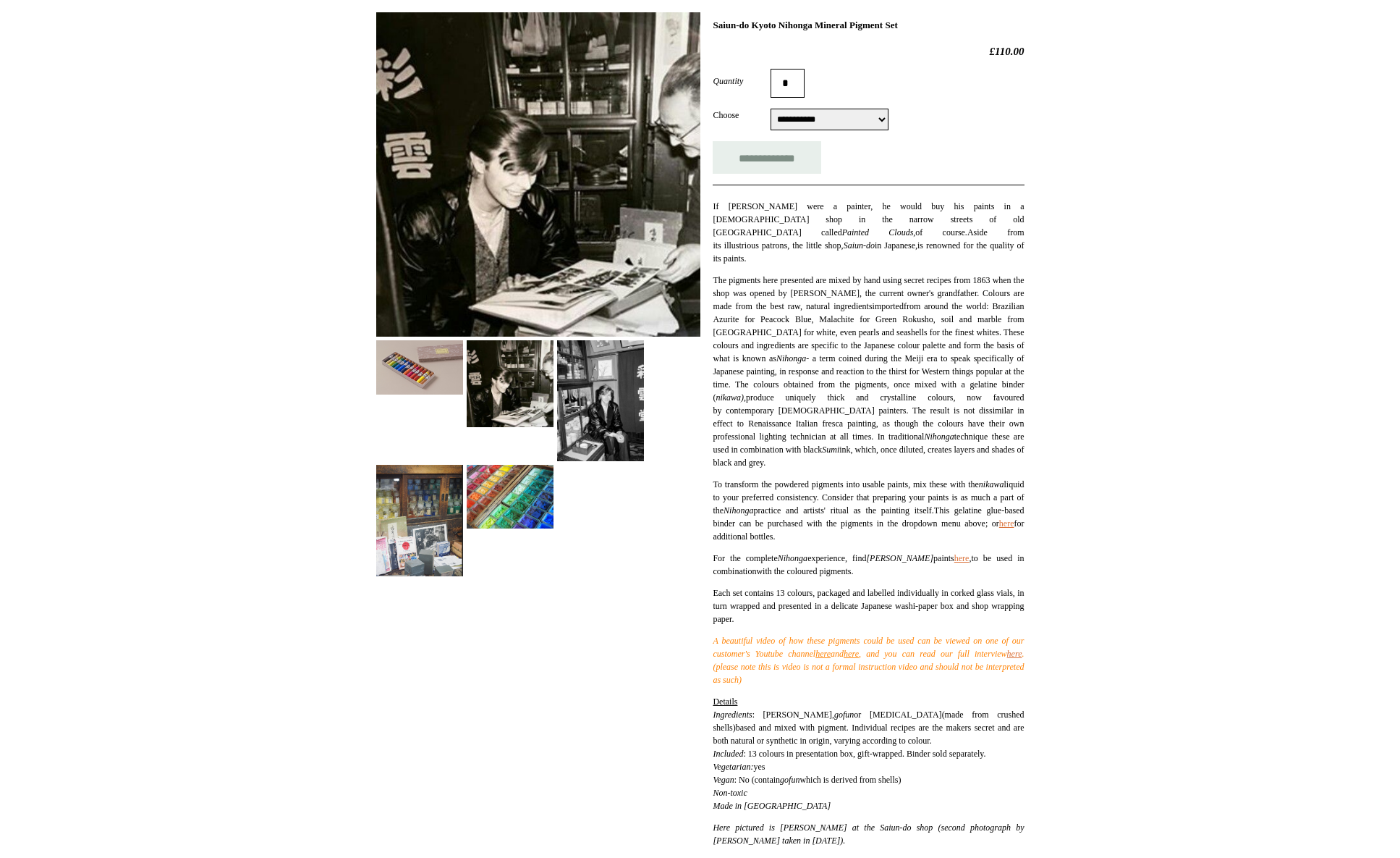
click at [445, 375] on img at bounding box center [420, 367] width 87 height 54
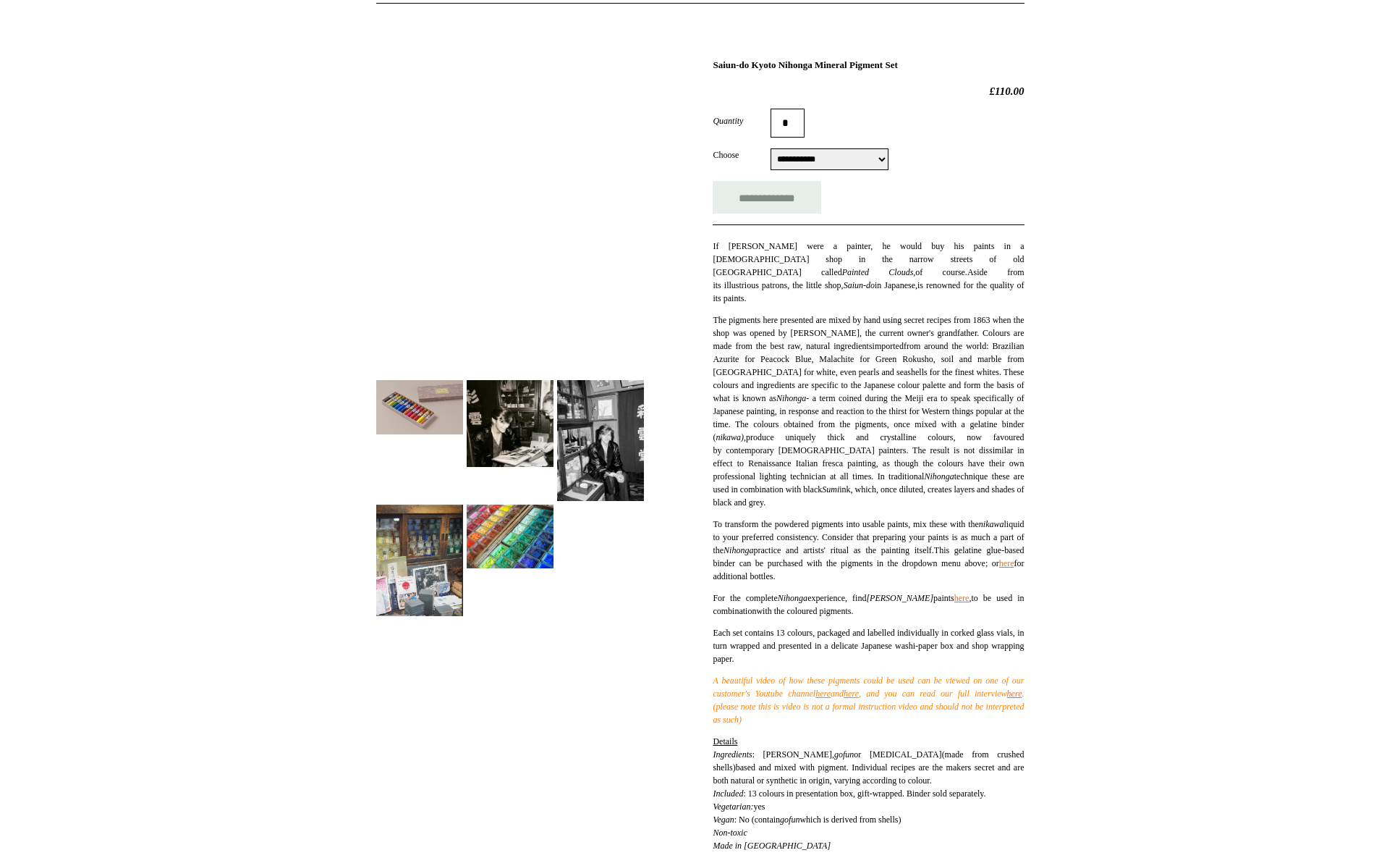
scroll to position [52, 0]
